Goal: Information Seeking & Learning: Learn about a topic

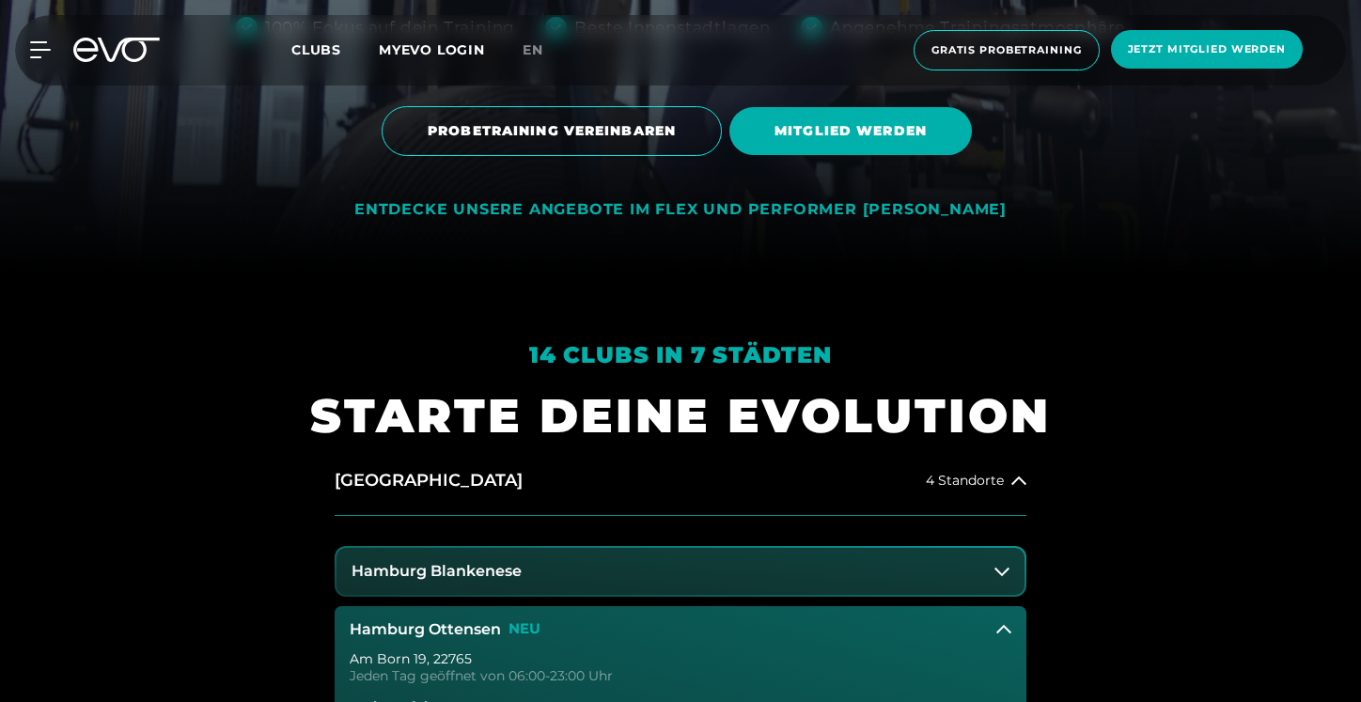
scroll to position [171, 0]
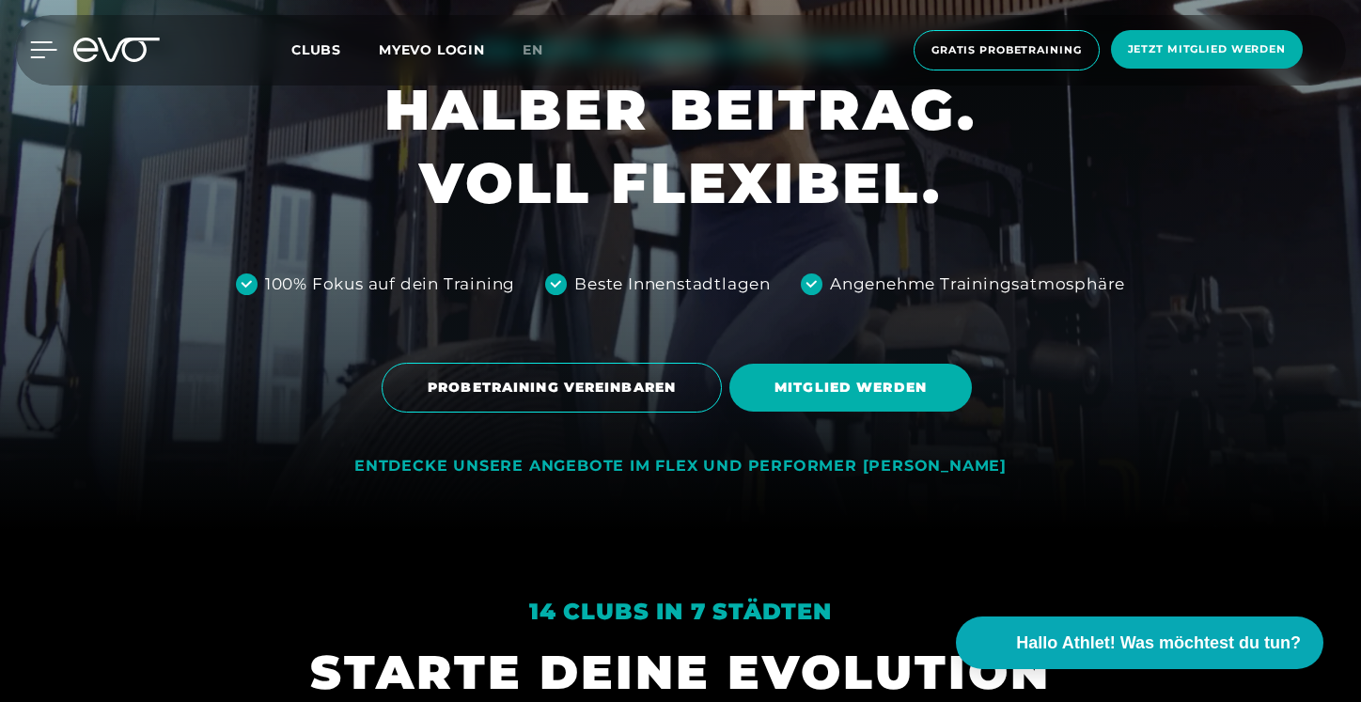
click at [44, 53] on icon at bounding box center [43, 49] width 27 height 17
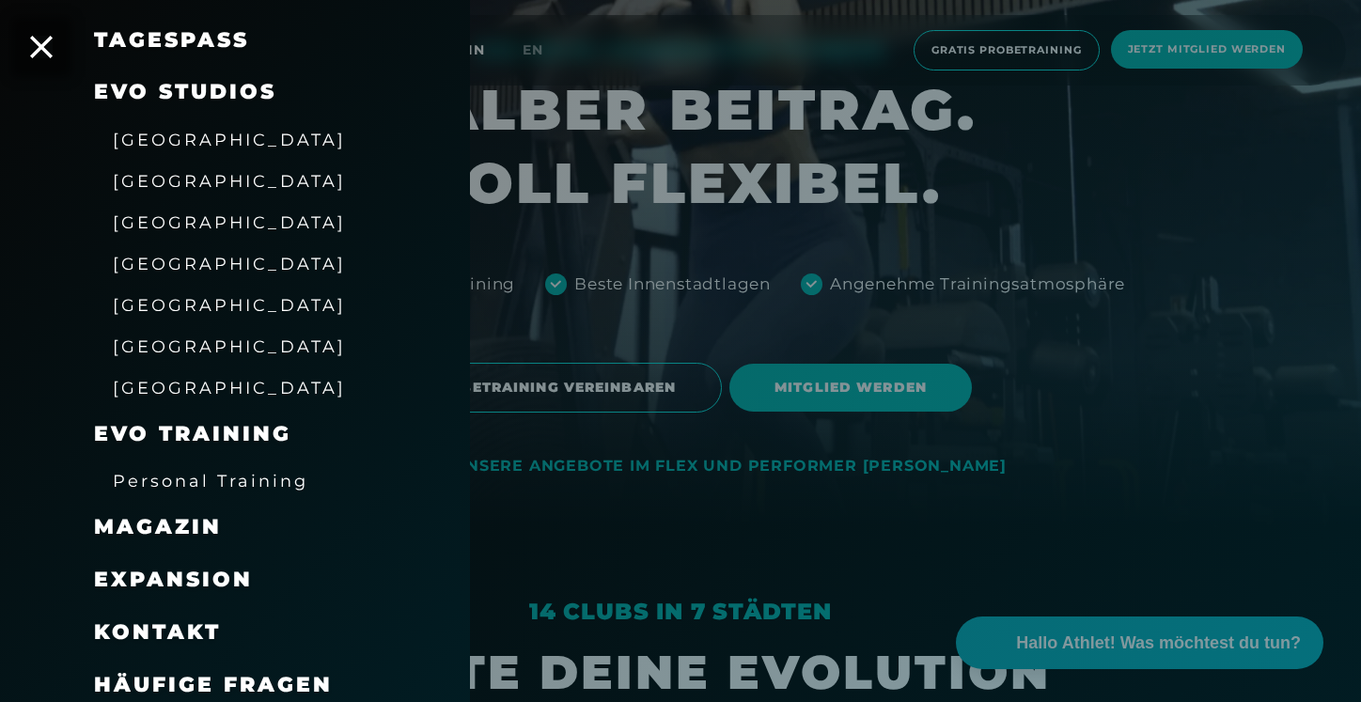
scroll to position [300, 0]
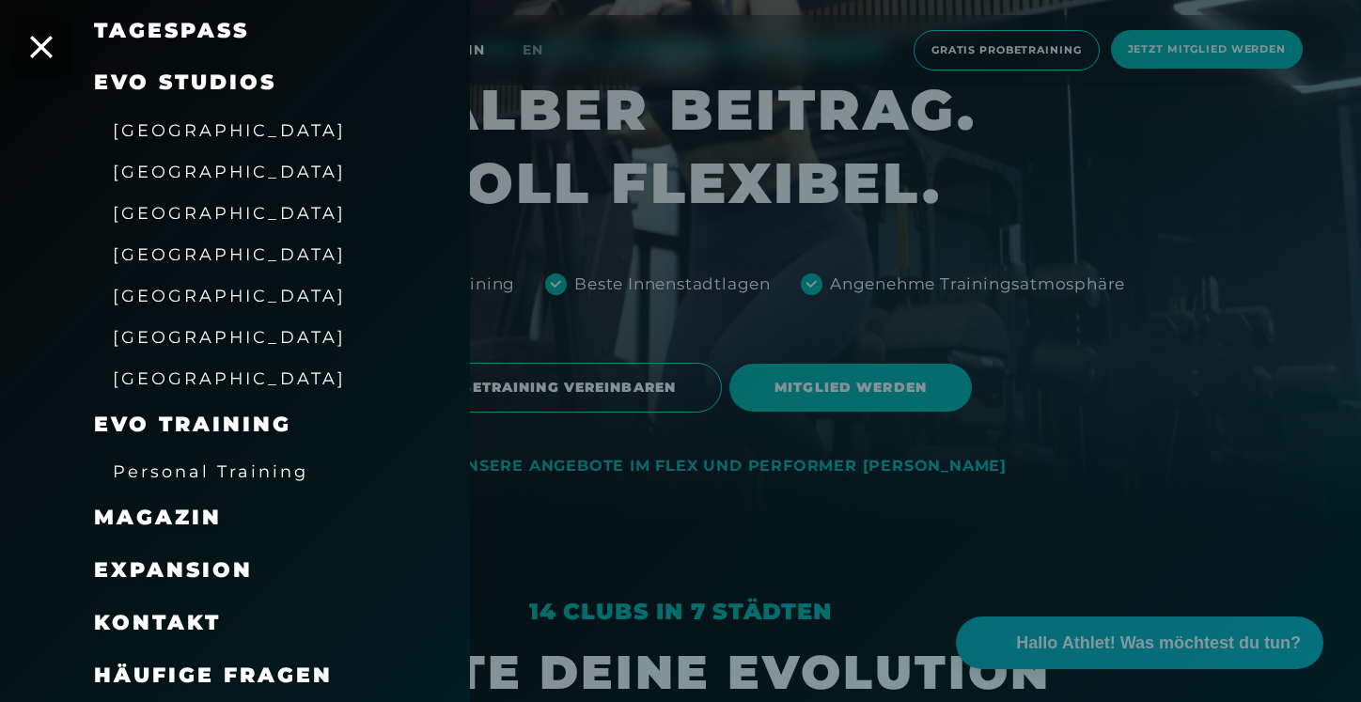
click at [182, 521] on span "Magazin" at bounding box center [158, 517] width 128 height 25
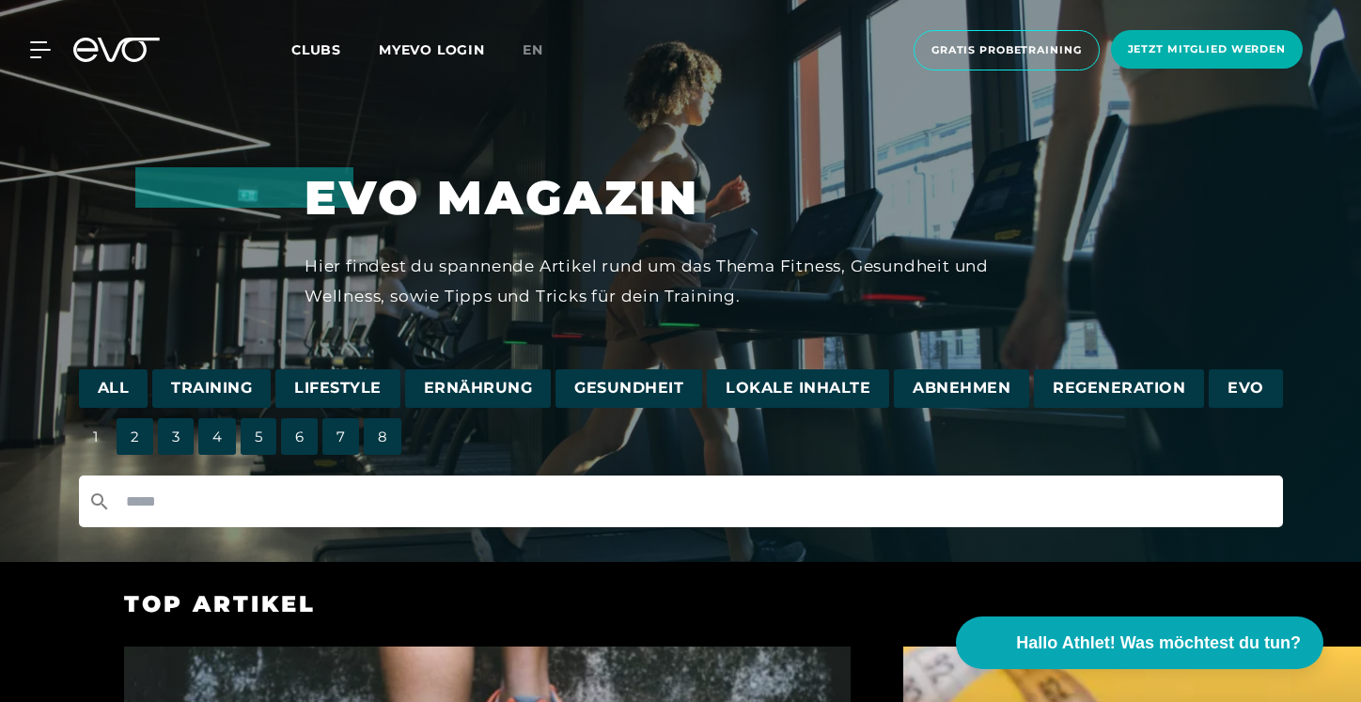
click at [432, 495] on input "text" at bounding box center [681, 501] width 1204 height 52
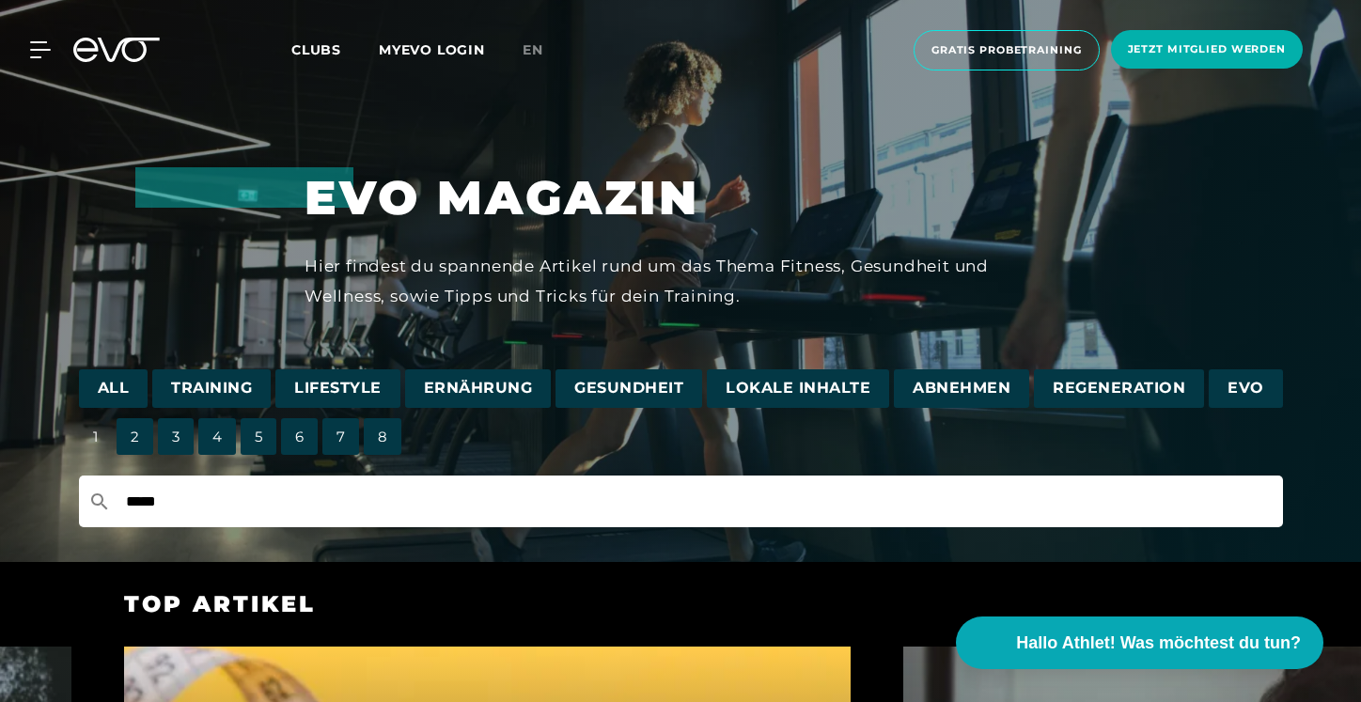
click at [163, 493] on input "*****" at bounding box center [681, 501] width 1204 height 52
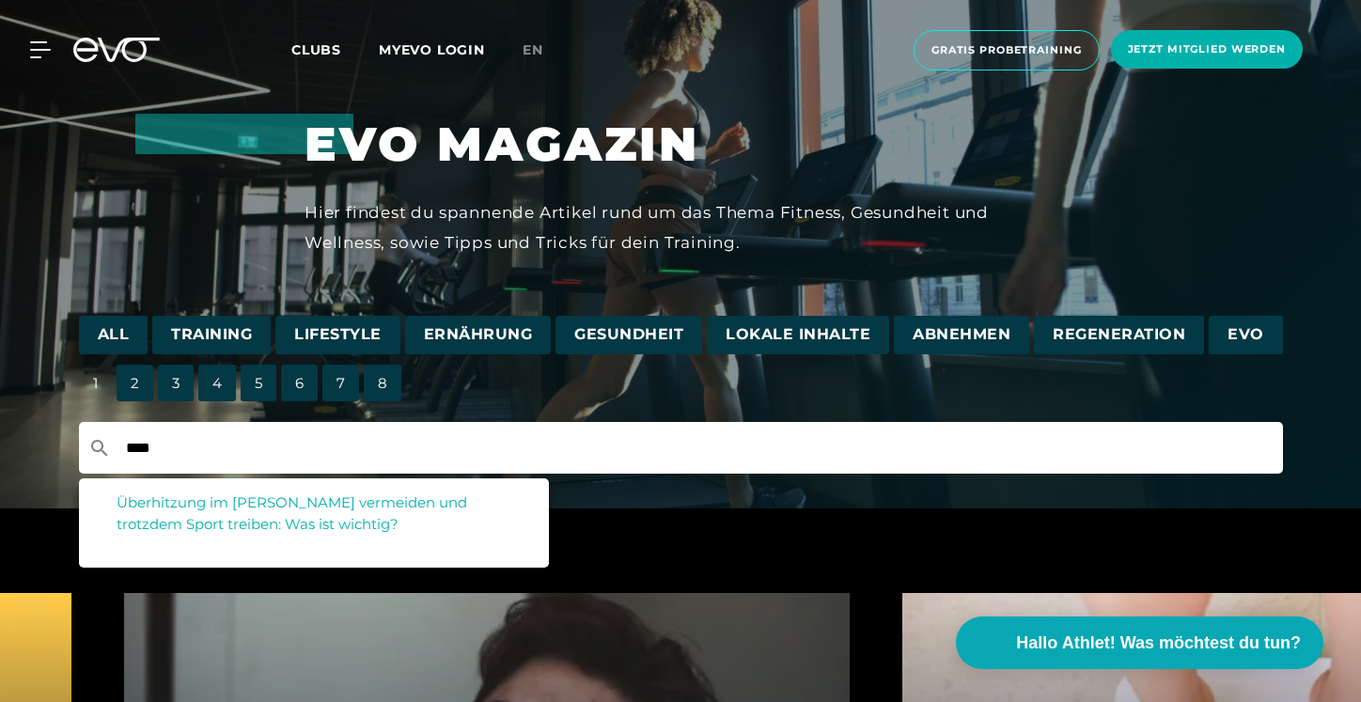
scroll to position [55, 0]
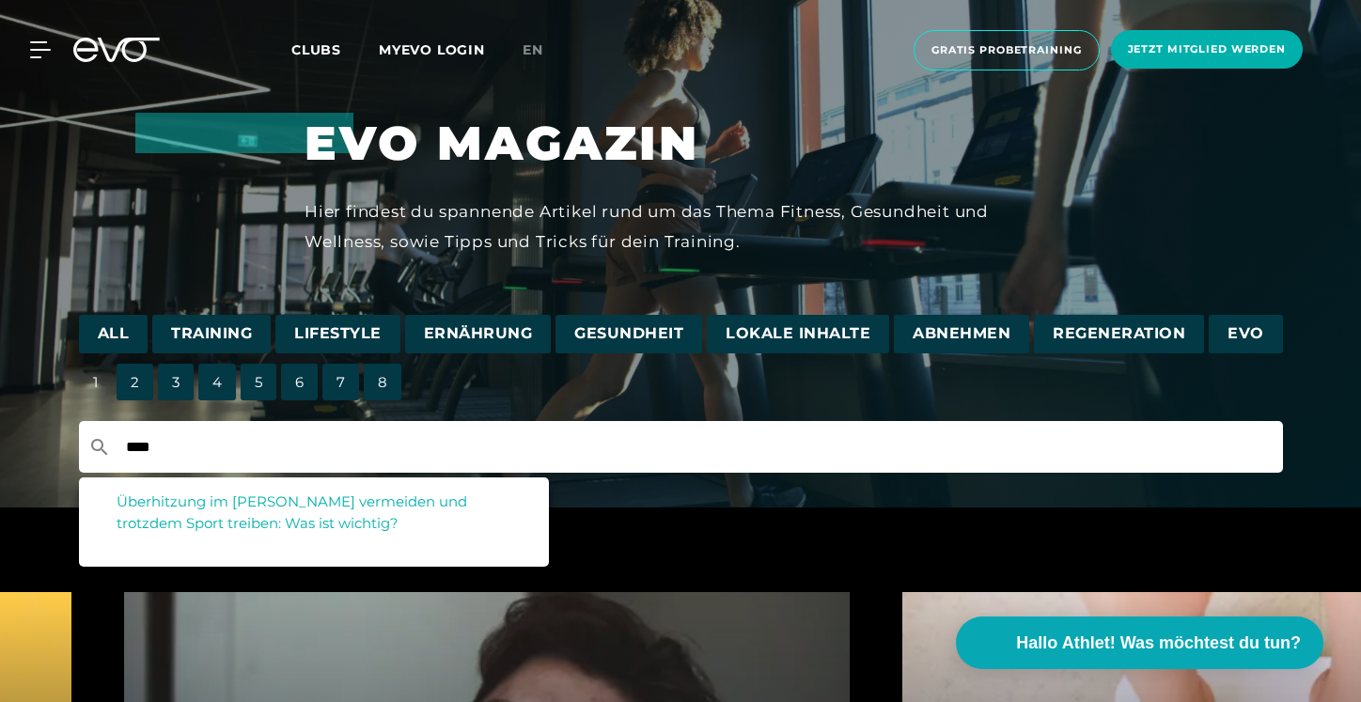
type input "*****"
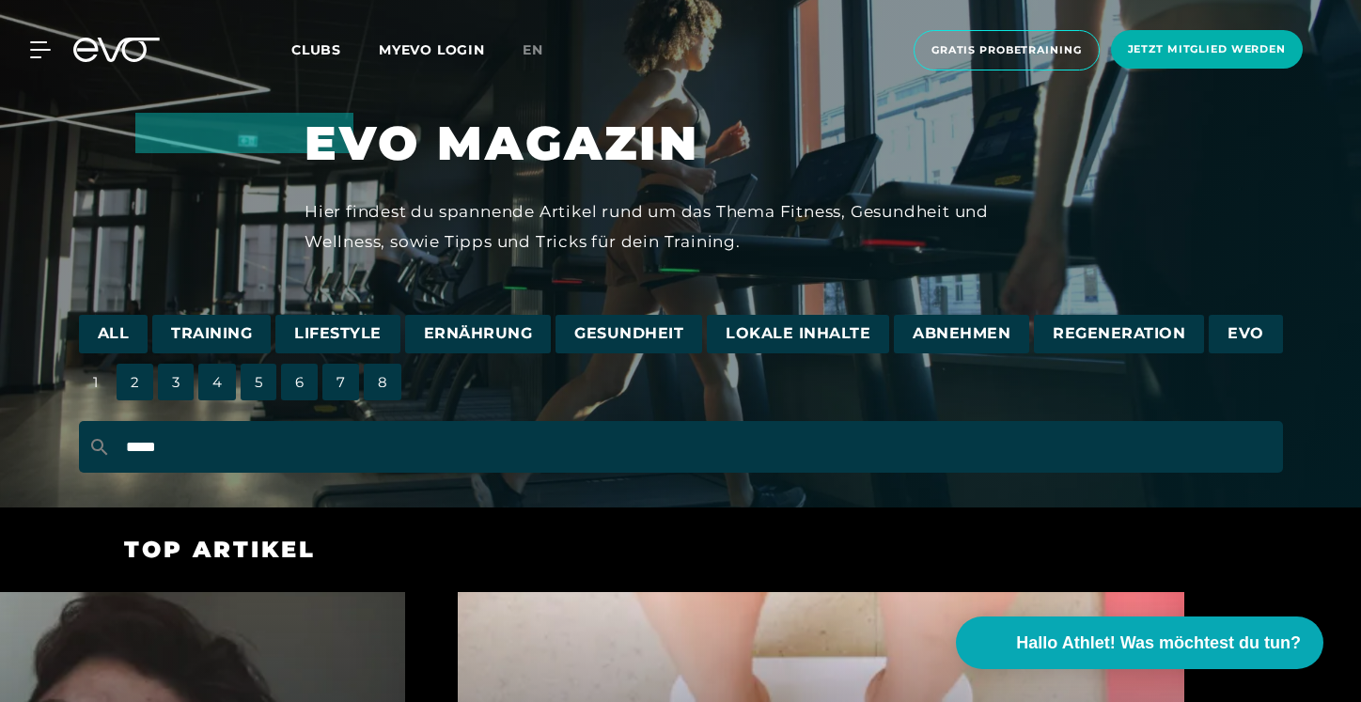
click at [116, 37] on div "MyEVO Login Über EVO Mitgliedschaften Probetraining TAGESPASS EVO Studios Düsse…" at bounding box center [680, 50] width 1353 height 70
click at [138, 40] on icon at bounding box center [116, 50] width 86 height 24
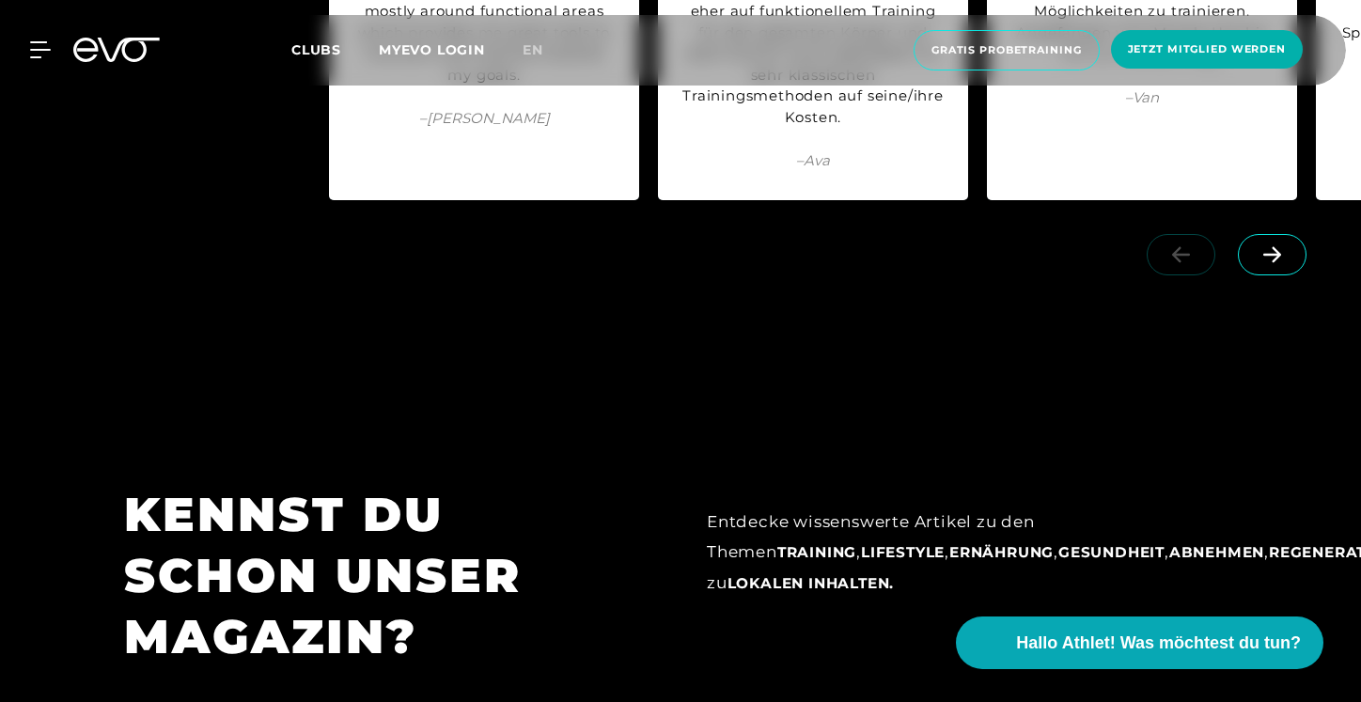
scroll to position [9293, 0]
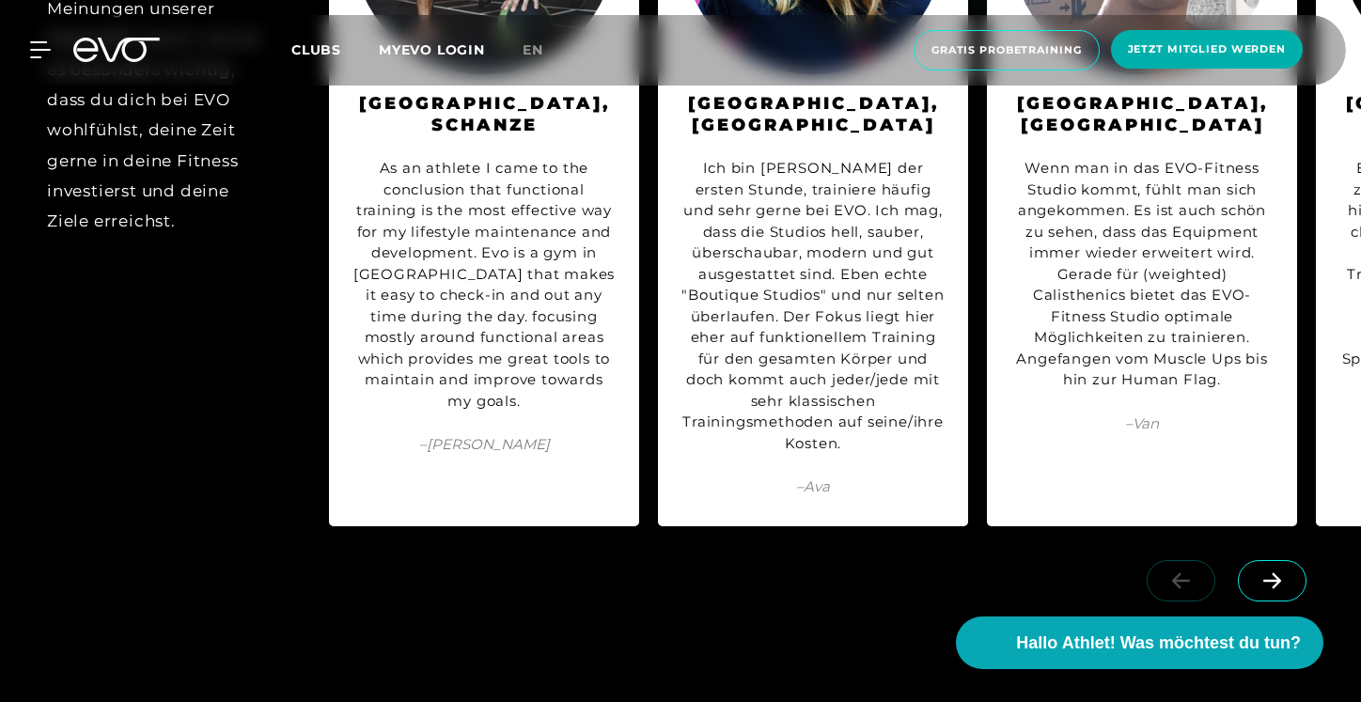
click at [35, 38] on div "MyEVO Login Über EVO Mitgliedschaften Probetraining TAGESPASS EVO Studios Düsse…" at bounding box center [680, 50] width 1353 height 70
click at [37, 46] on icon at bounding box center [43, 49] width 27 height 17
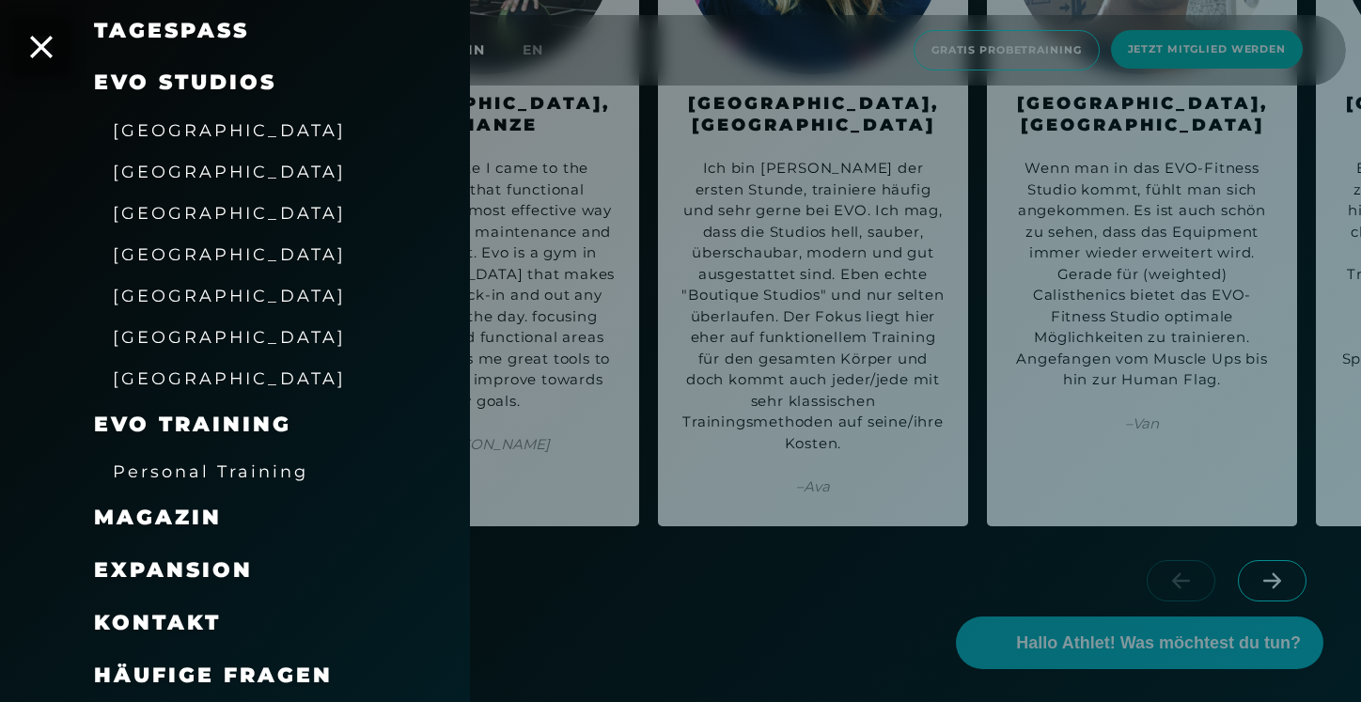
scroll to position [0, 0]
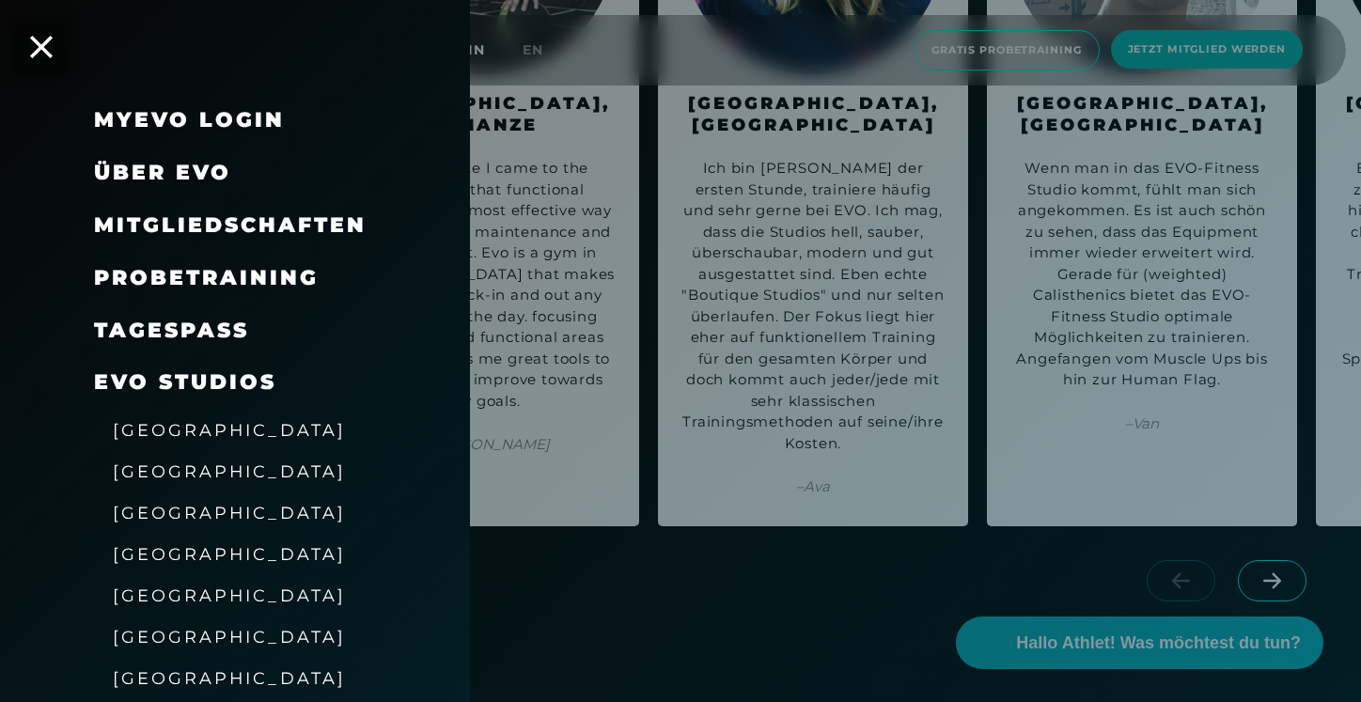
click at [190, 221] on span "Mitgliedschaften" at bounding box center [230, 224] width 273 height 25
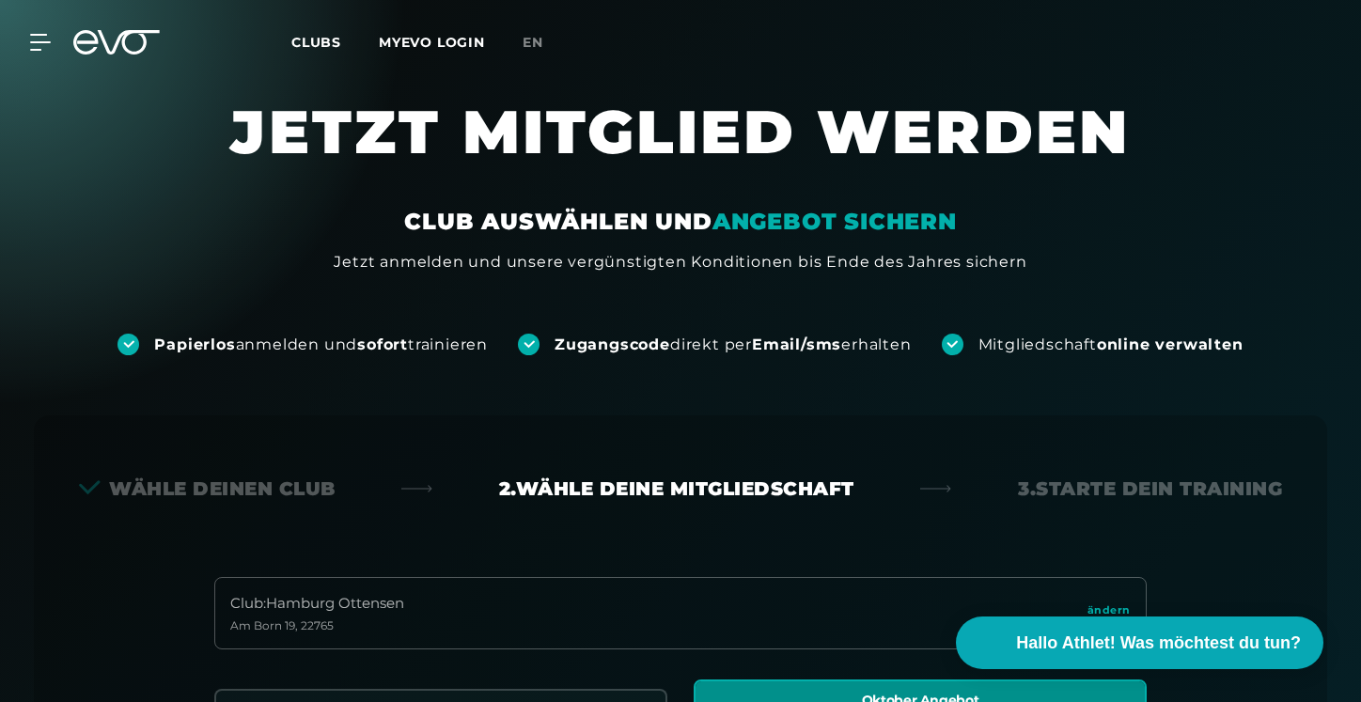
click at [146, 39] on icon at bounding box center [116, 42] width 86 height 24
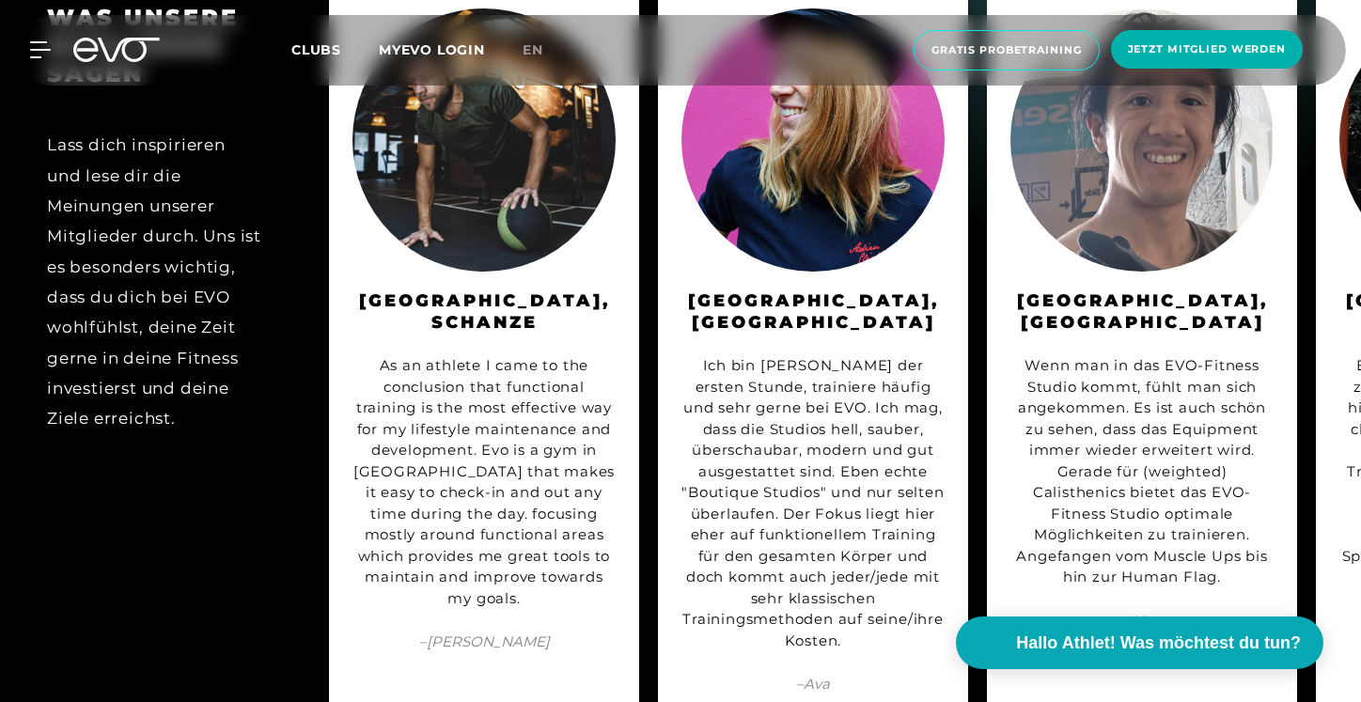
scroll to position [10832, 0]
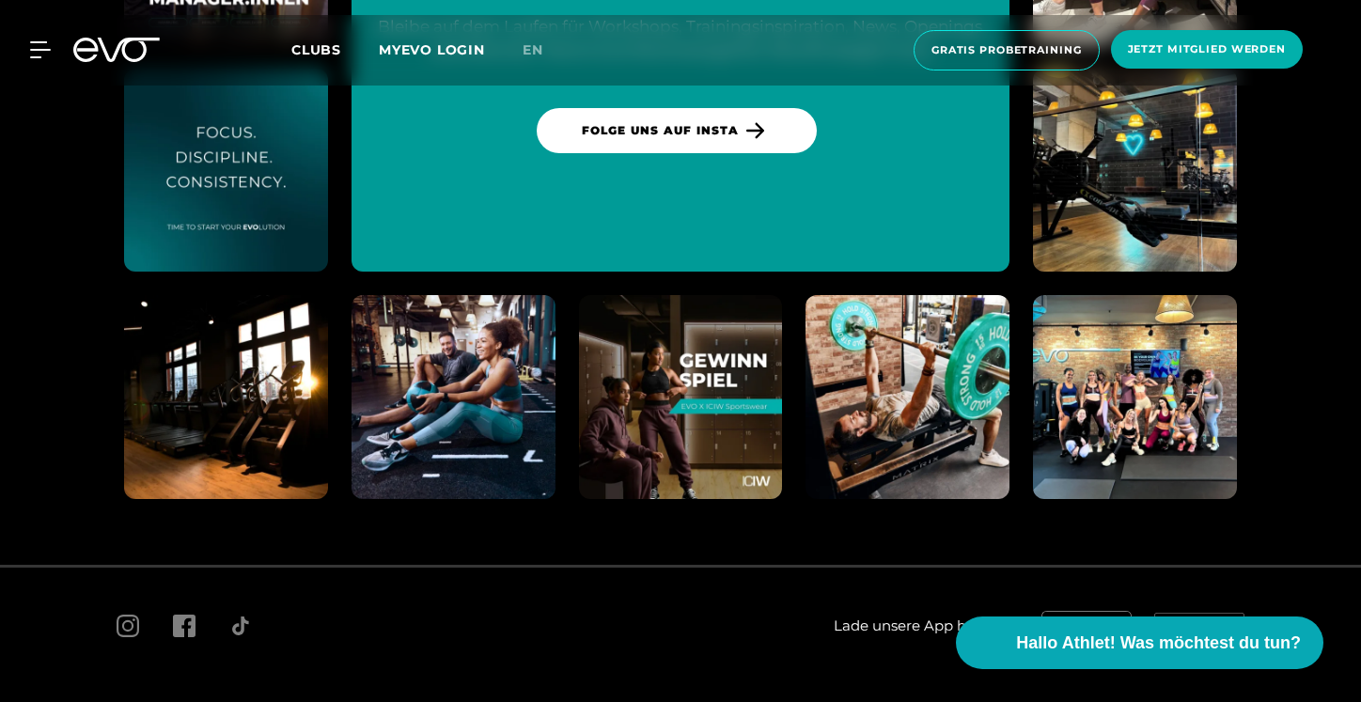
click at [237, 701] on span "AGB" at bounding box center [248, 708] width 25 height 14
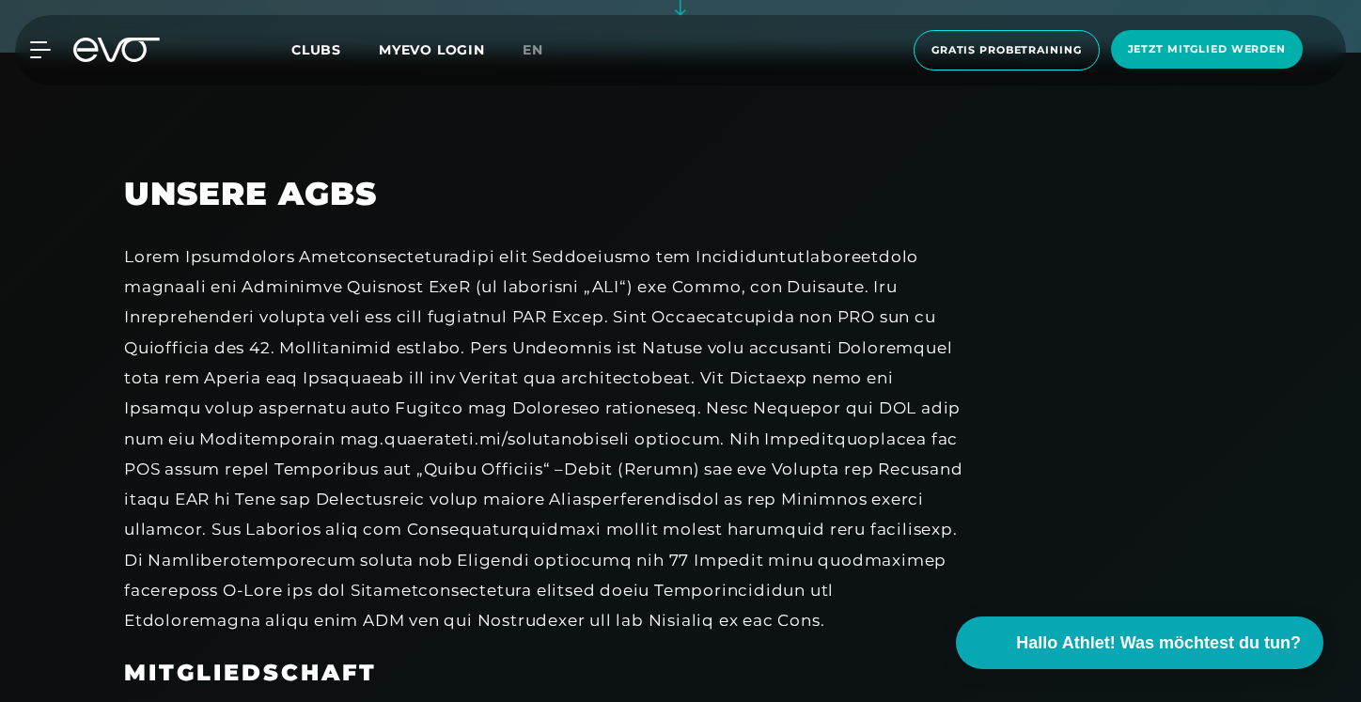
scroll to position [2667, 0]
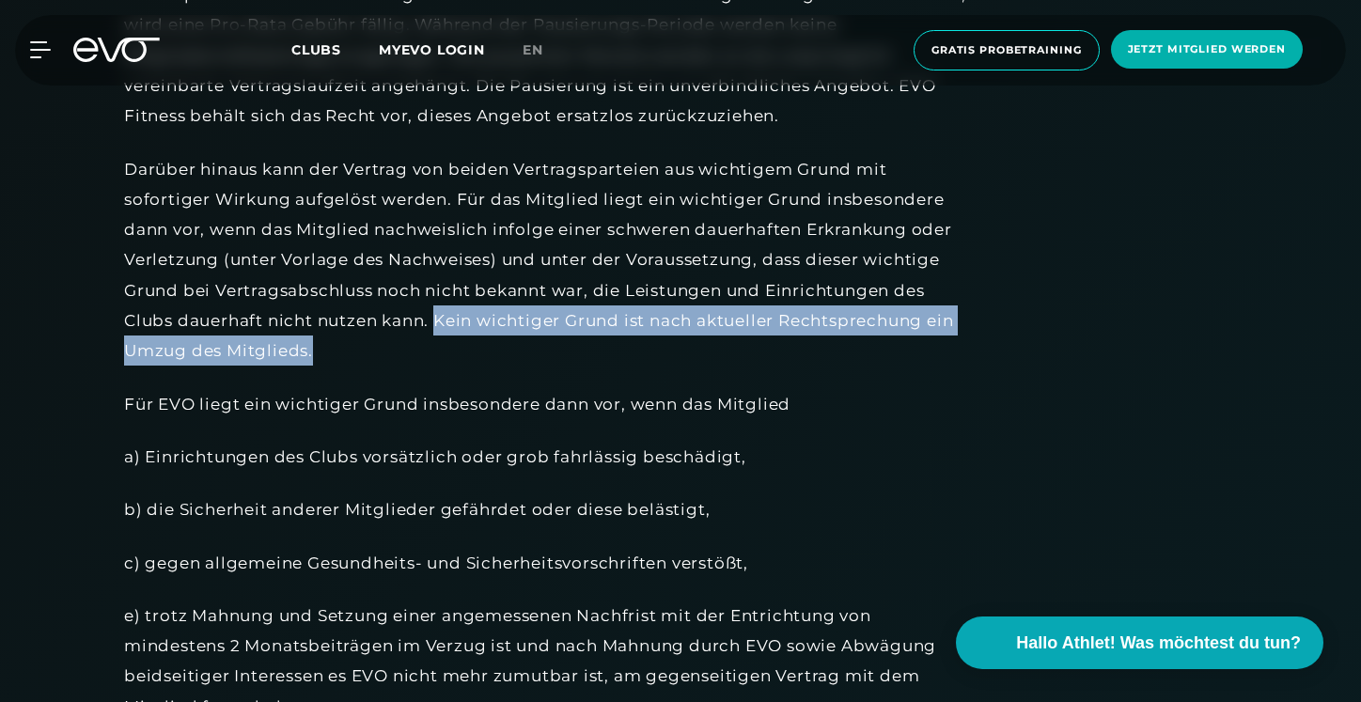
drag, startPoint x: 440, startPoint y: 319, endPoint x: 537, endPoint y: 349, distance: 101.1
click at [537, 349] on div "Darüber hinaus kann der Vertrag von beiden Vertragsparteien aus wichtigem Grund…" at bounding box center [547, 260] width 846 height 212
copy div "Kein wichtiger Grund ist nach aktueller Rechtsprechung ein Umzug des Mitglieds."
